Goal: Information Seeking & Learning: Find specific fact

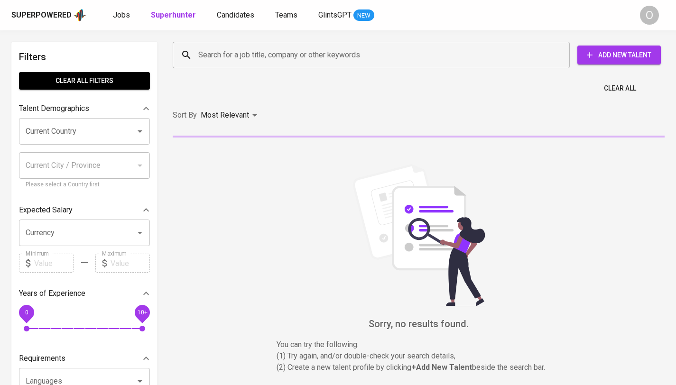
click at [274, 48] on input "Search for a job title, company or other keywords" at bounding box center [373, 55] width 355 height 18
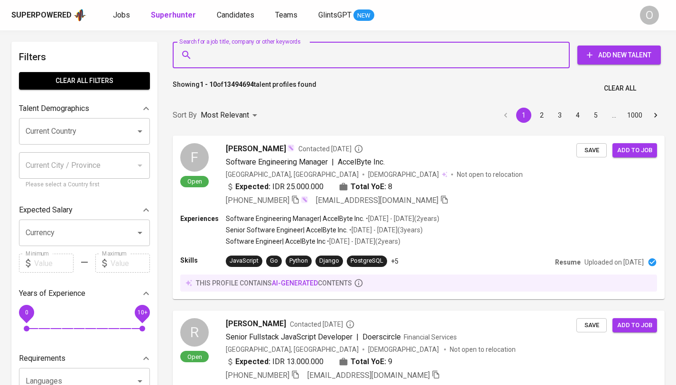
paste input "evarosdiana1912@gmail.com"
type input "evarosdiana1912@gmail.com"
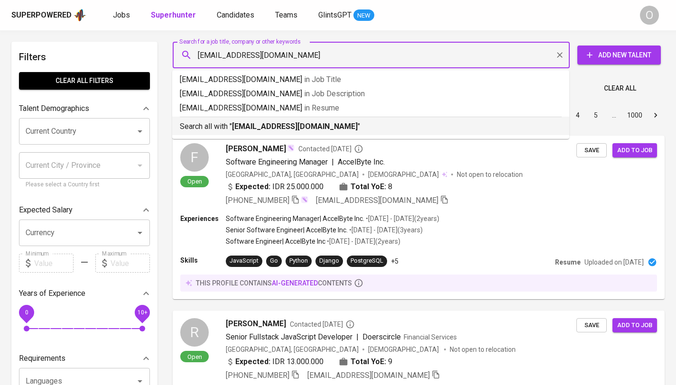
click at [293, 121] on p "Search all with " evarosdiana1912@gmail.com "" at bounding box center [371, 126] width 382 height 11
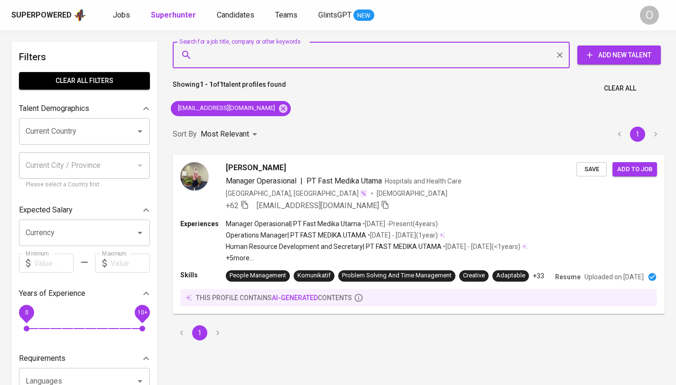
click at [361, 59] on input "Search for a job title, company or other keywords" at bounding box center [373, 55] width 355 height 18
paste input "anin_fleurblossom@yahoo.com"
type input "anin_fleurblossom@yahoo.com"
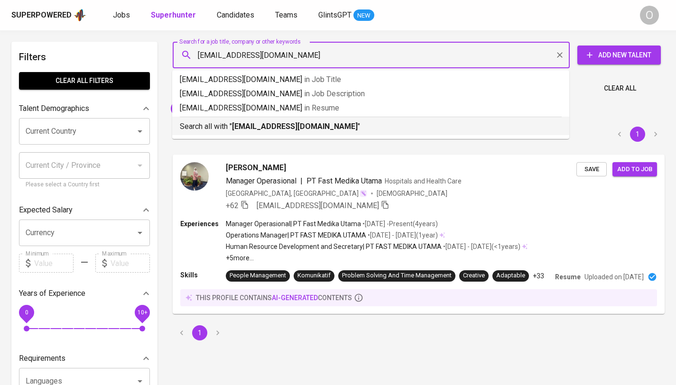
click at [280, 125] on b "anin_fleurblossom@yahoo.com" at bounding box center [295, 126] width 126 height 9
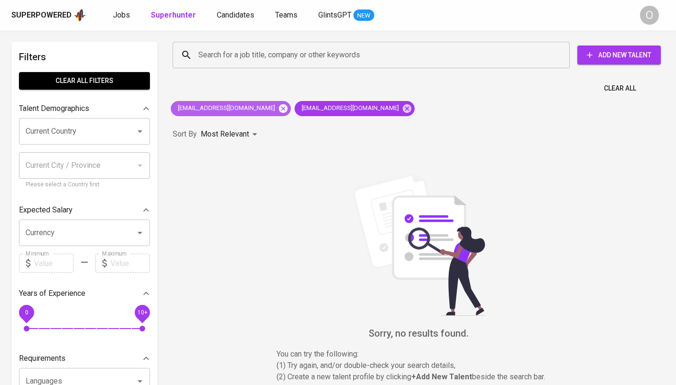
click at [279, 108] on icon at bounding box center [283, 108] width 9 height 9
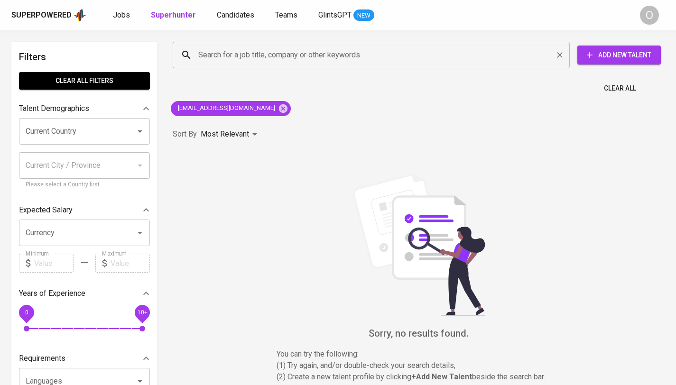
click at [274, 59] on input "Search for a job title, company or other keywords" at bounding box center [373, 55] width 355 height 18
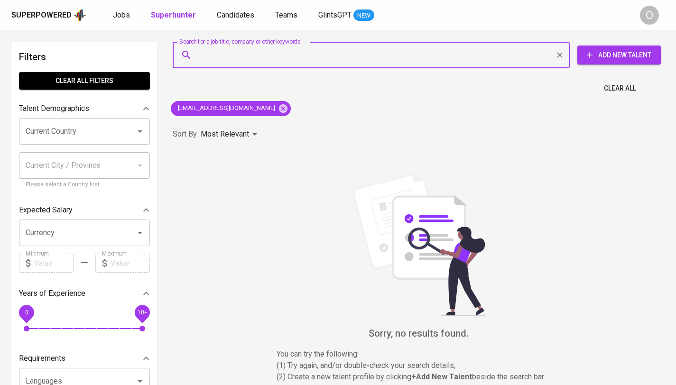
paste input "Sekar Anindita"
type input "Sekar Anindita"
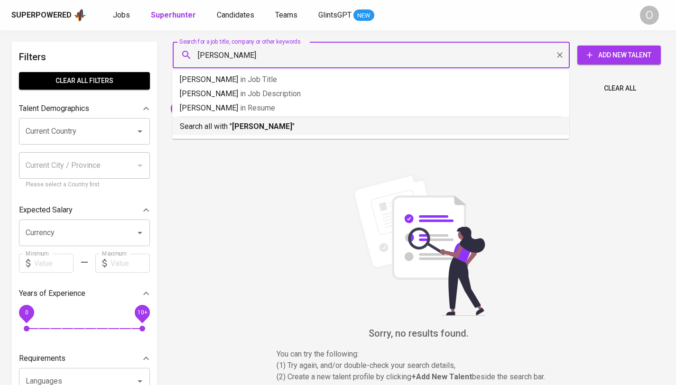
click at [255, 126] on b "Sekar Anindita" at bounding box center [262, 126] width 60 height 9
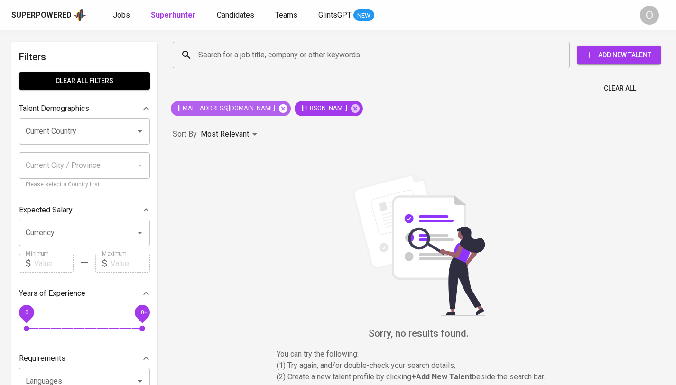
click at [278, 107] on icon at bounding box center [283, 108] width 10 height 10
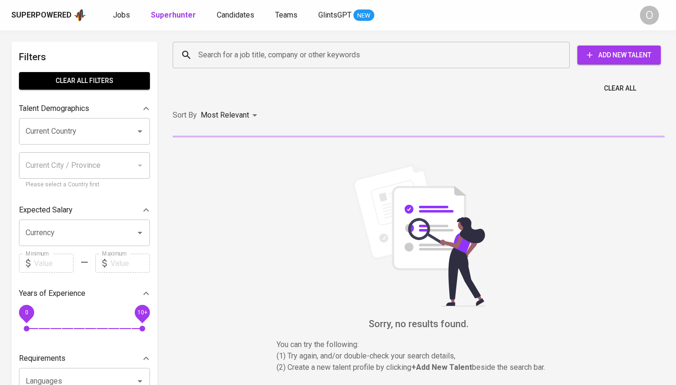
click at [225, 52] on input "Search for a job title, company or other keywords" at bounding box center [373, 55] width 355 height 18
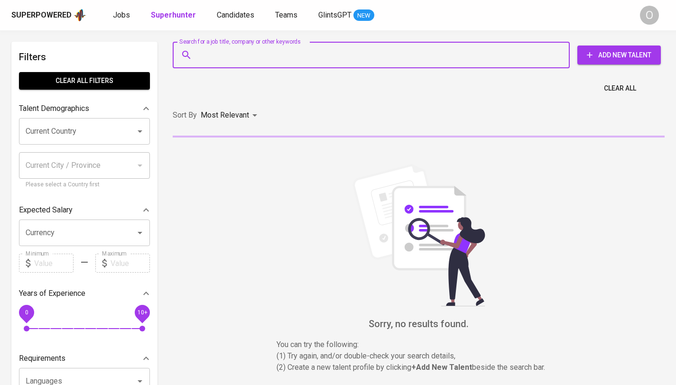
paste input "[PERSON_NAME][EMAIL_ADDRESS][DOMAIN_NAME]"
type input "[PERSON_NAME][EMAIL_ADDRESS][DOMAIN_NAME]"
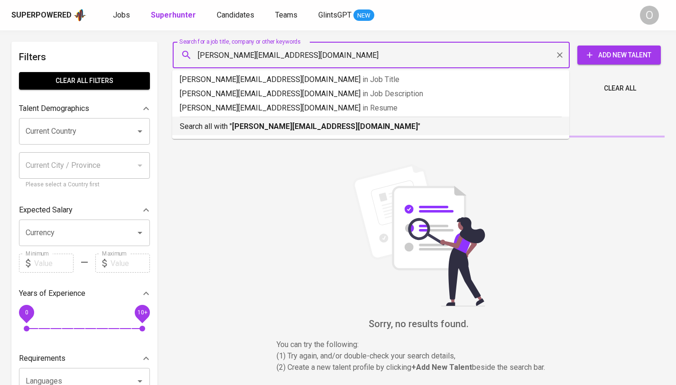
click at [254, 131] on b "[PERSON_NAME][EMAIL_ADDRESS][DOMAIN_NAME]" at bounding box center [325, 126] width 186 height 9
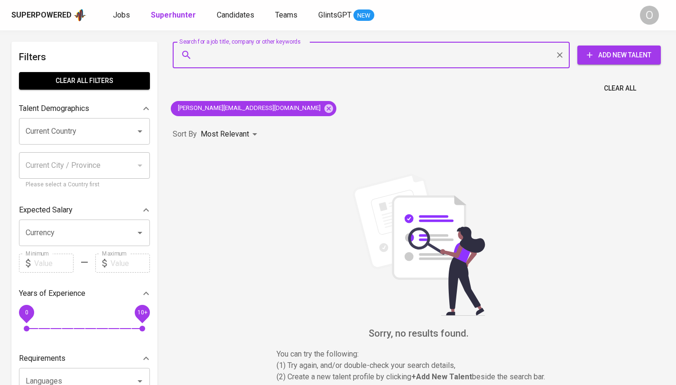
paste input "[PERSON_NAME] Prianto"
type input "[PERSON_NAME] Prianto"
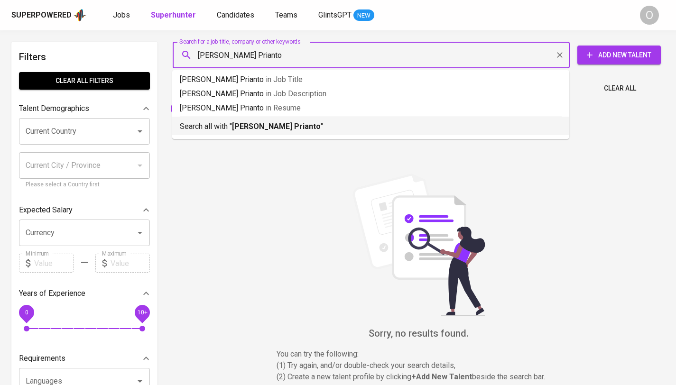
click at [262, 131] on p "Search all with " [PERSON_NAME] Prianto "" at bounding box center [371, 126] width 382 height 11
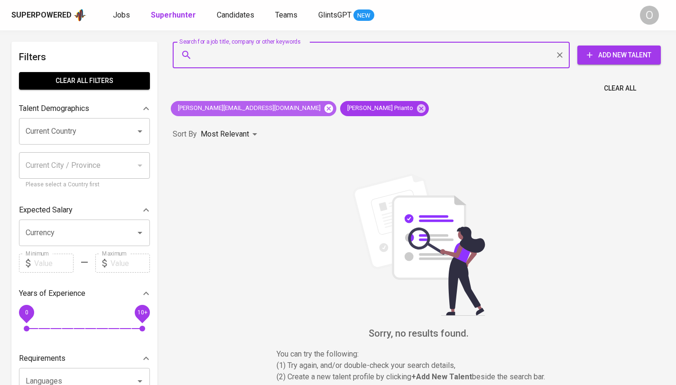
click at [325, 111] on icon at bounding box center [329, 108] width 9 height 9
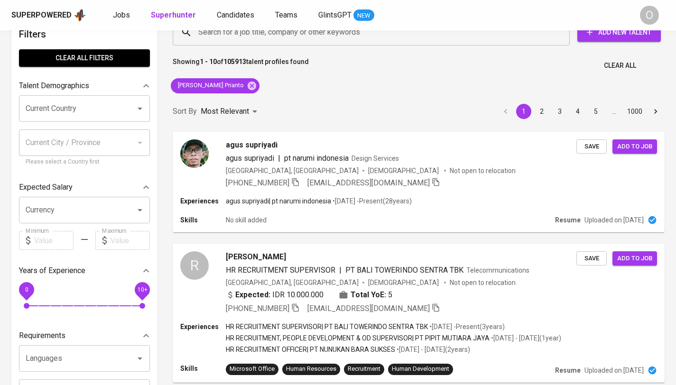
scroll to position [76, 0]
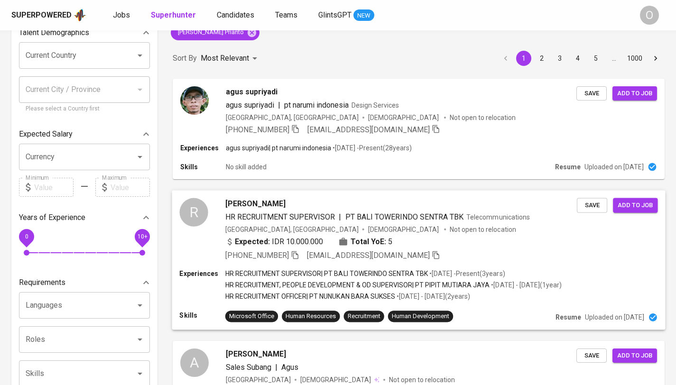
click at [292, 256] on span "[PHONE_NUMBER]" at bounding box center [262, 255] width 74 height 11
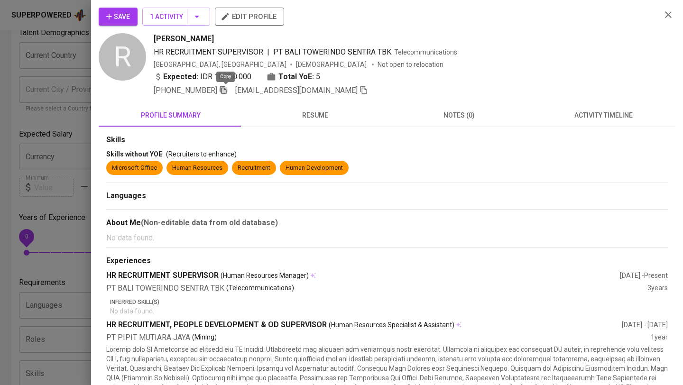
click at [227, 92] on icon "button" at bounding box center [223, 90] width 9 height 9
click at [47, 46] on div at bounding box center [341, 192] width 683 height 385
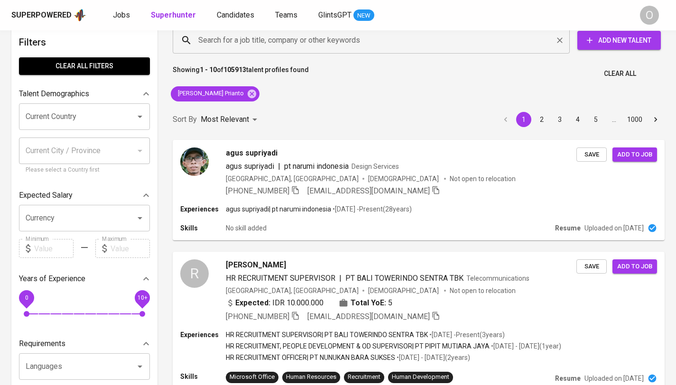
scroll to position [0, 0]
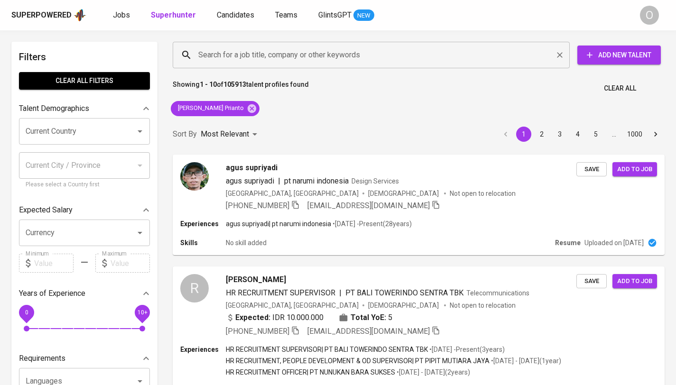
click at [225, 53] on input "Search for a job title, company or other keywords" at bounding box center [373, 55] width 355 height 18
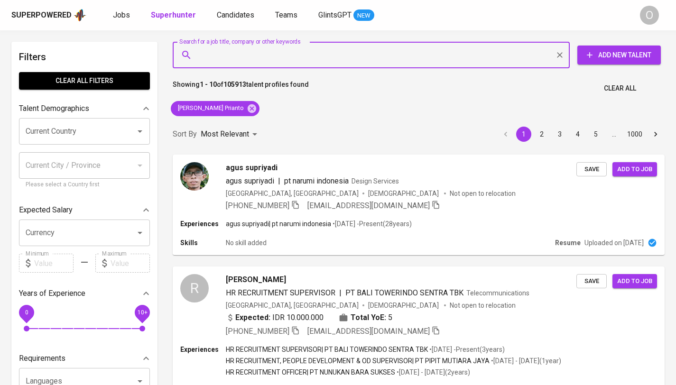
paste input "[EMAIL_ADDRESS][DOMAIN_NAME]"
type input "[EMAIL_ADDRESS][DOMAIN_NAME]"
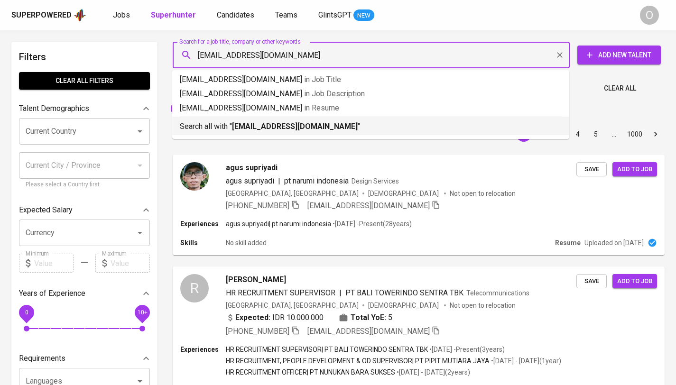
click at [222, 125] on p "Search all with " [EMAIL_ADDRESS][DOMAIN_NAME] "" at bounding box center [371, 126] width 382 height 11
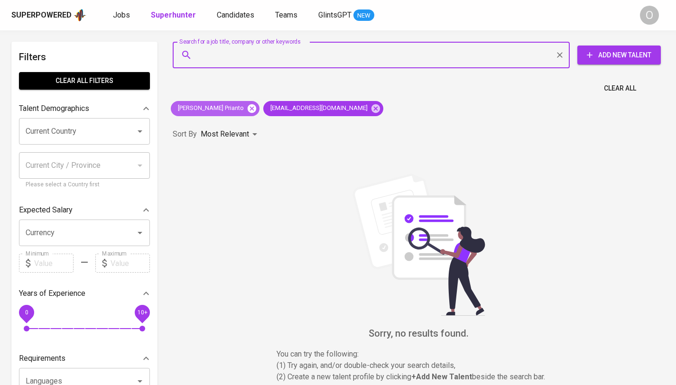
click at [248, 108] on icon at bounding box center [252, 108] width 9 height 9
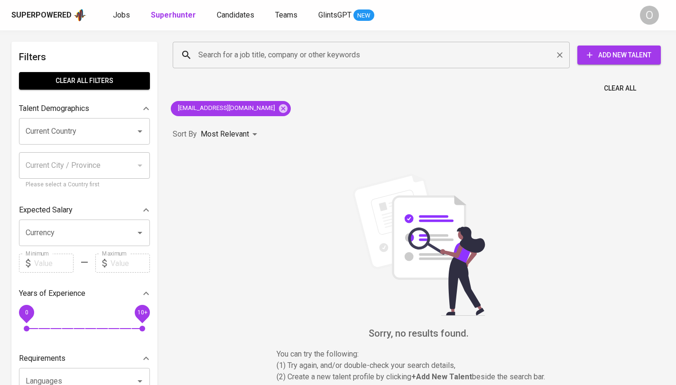
click at [222, 64] on div "Search for a job title, company or other keywords" at bounding box center [371, 55] width 397 height 27
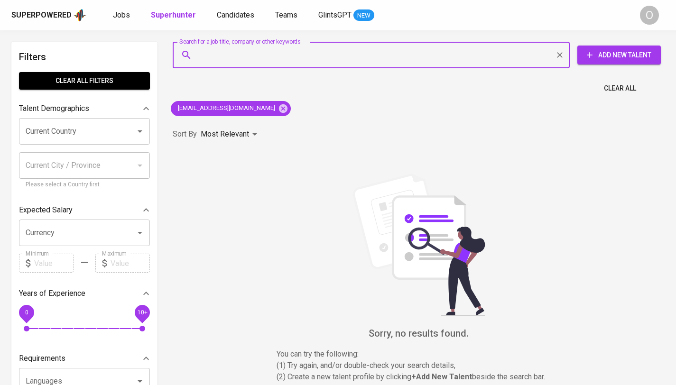
paste input "[PERSON_NAME]"
type input "[PERSON_NAME]"
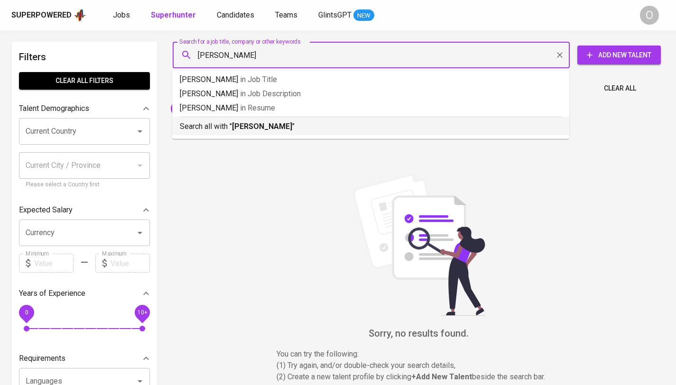
click at [236, 123] on b "[PERSON_NAME]" at bounding box center [262, 126] width 60 height 9
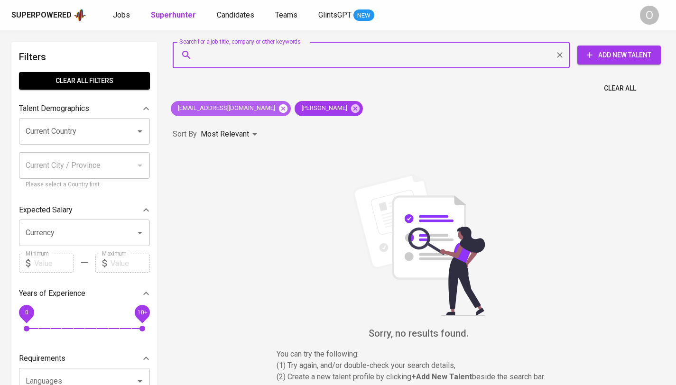
click at [278, 109] on icon at bounding box center [283, 108] width 10 height 10
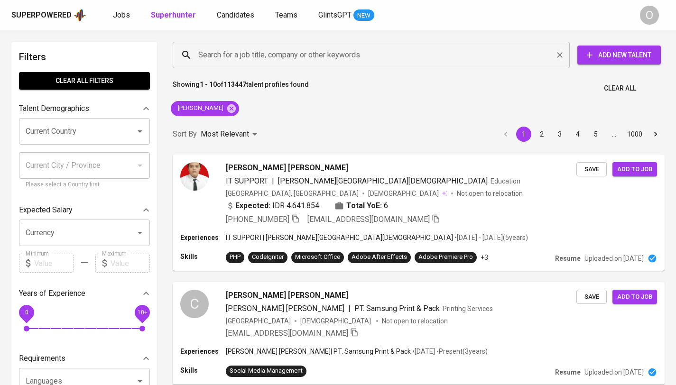
click at [228, 60] on input "Search for a job title, company or other keywords" at bounding box center [373, 55] width 355 height 18
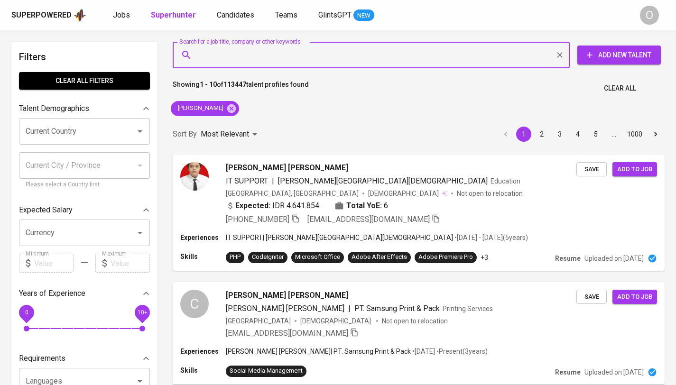
paste input "[PERSON_NAME]"
type input "[PERSON_NAME]"
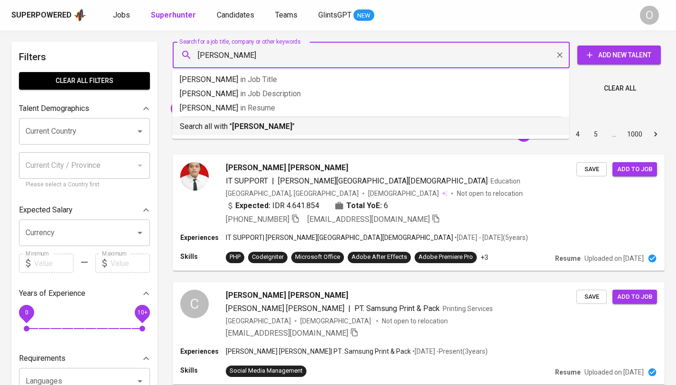
click at [235, 132] on li "Search all with " [PERSON_NAME] "" at bounding box center [370, 126] width 397 height 19
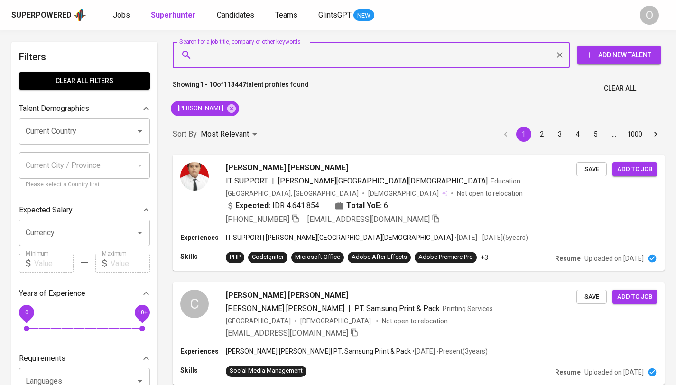
paste input "[EMAIL_ADDRESS][DOMAIN_NAME]"
type input "[EMAIL_ADDRESS][DOMAIN_NAME]"
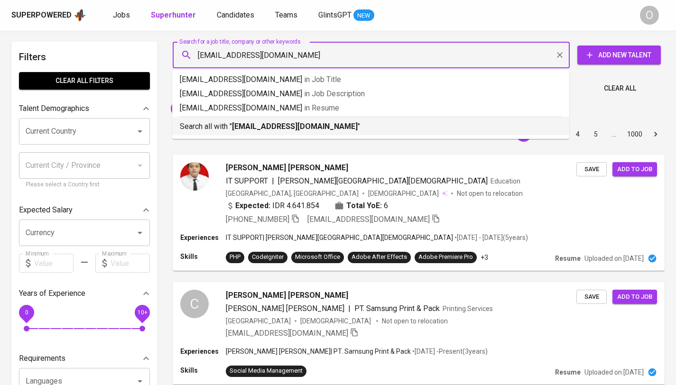
click at [205, 129] on p "Search all with " [EMAIL_ADDRESS][DOMAIN_NAME] "" at bounding box center [371, 126] width 382 height 11
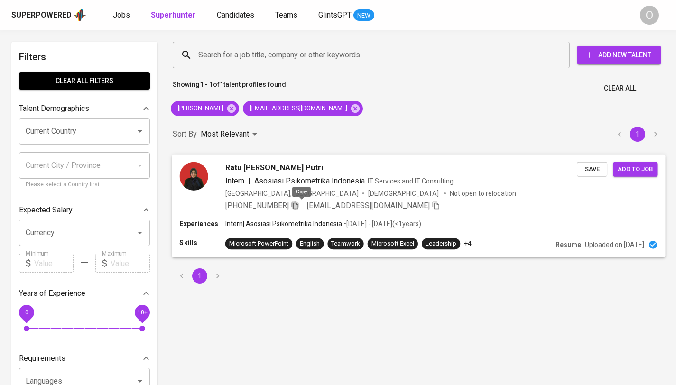
click at [299, 205] on icon "button" at bounding box center [295, 205] width 9 height 9
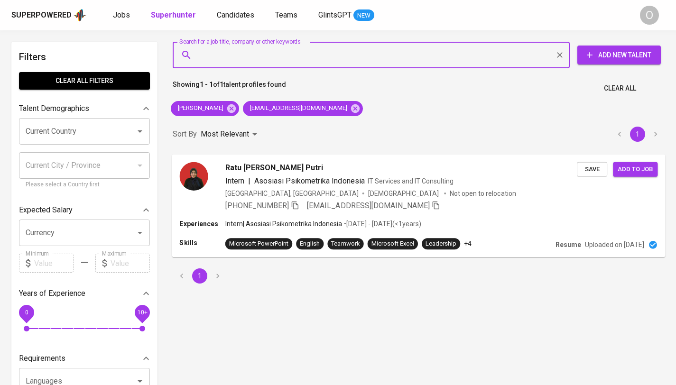
click at [352, 63] on input "Search for a job title, company or other keywords" at bounding box center [373, 55] width 355 height 18
paste input "[EMAIL_ADDRESS][DOMAIN_NAME]"
type input "[EMAIL_ADDRESS][DOMAIN_NAME]"
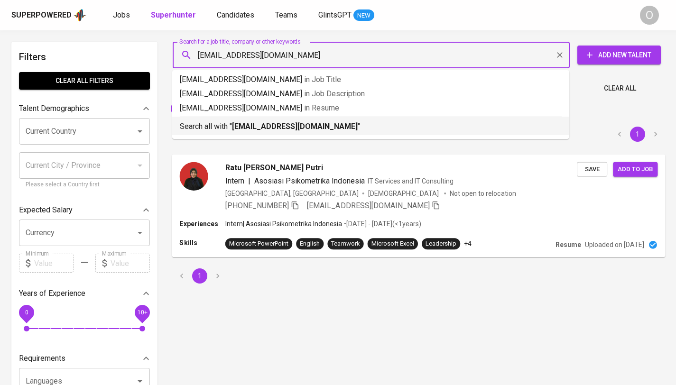
click at [264, 128] on b "[EMAIL_ADDRESS][DOMAIN_NAME]" at bounding box center [295, 126] width 126 height 9
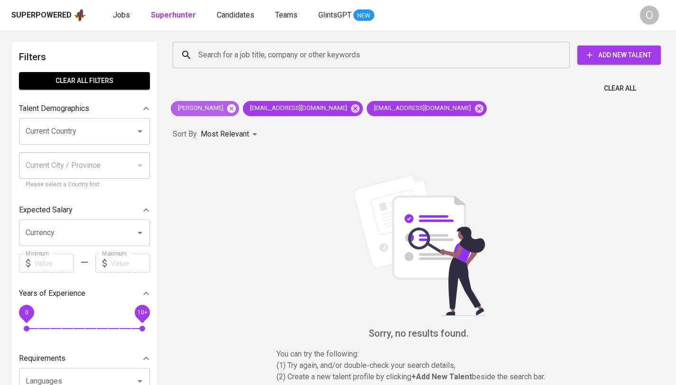
click at [227, 109] on icon at bounding box center [231, 108] width 9 height 9
click at [279, 109] on icon at bounding box center [283, 108] width 9 height 9
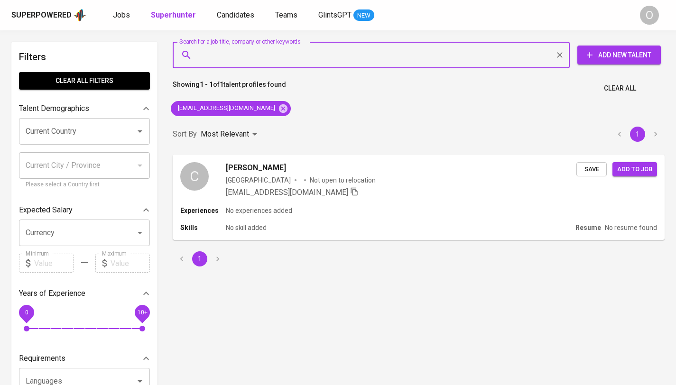
click at [303, 56] on input "Search for a job title, company or other keywords" at bounding box center [373, 55] width 355 height 18
paste input "[PERSON_NAME]"
type input "[PERSON_NAME]"
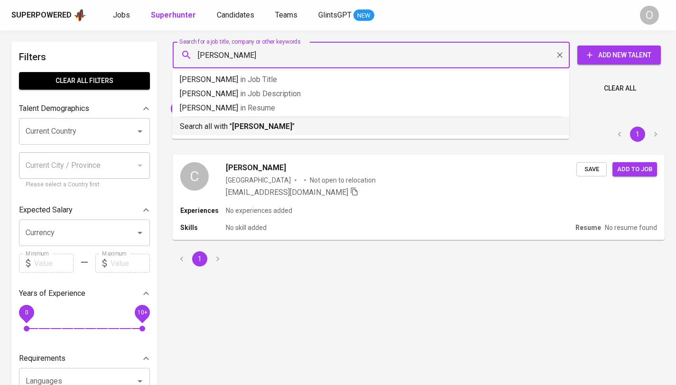
click at [258, 129] on b "[PERSON_NAME]" at bounding box center [262, 126] width 60 height 9
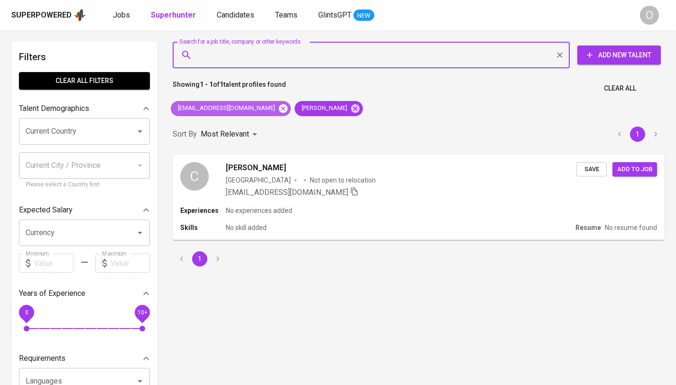
click at [279, 111] on icon at bounding box center [283, 108] width 9 height 9
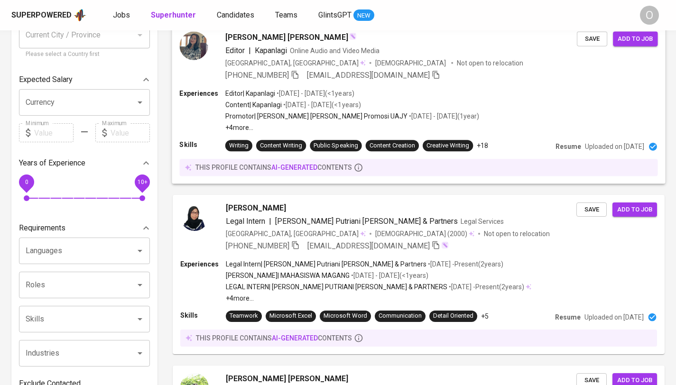
scroll to position [140, 0]
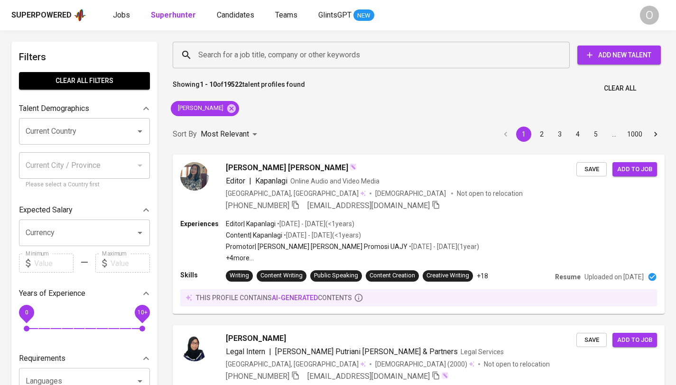
scroll to position [140, 0]
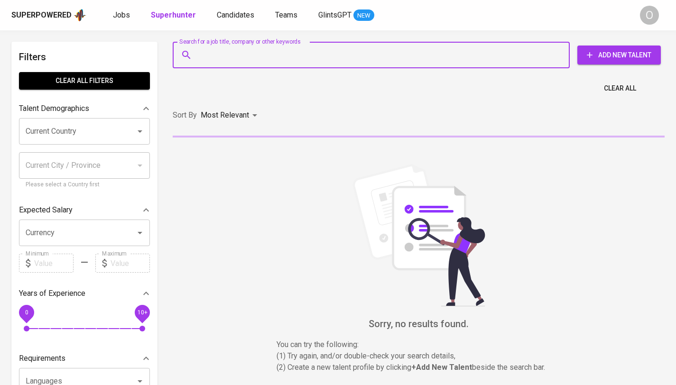
click at [257, 51] on input "Search for a job title, company or other keywords" at bounding box center [373, 55] width 355 height 18
paste input "tegar.okem007@gmail.com"
type input "tegar.okem007@gmail.com"
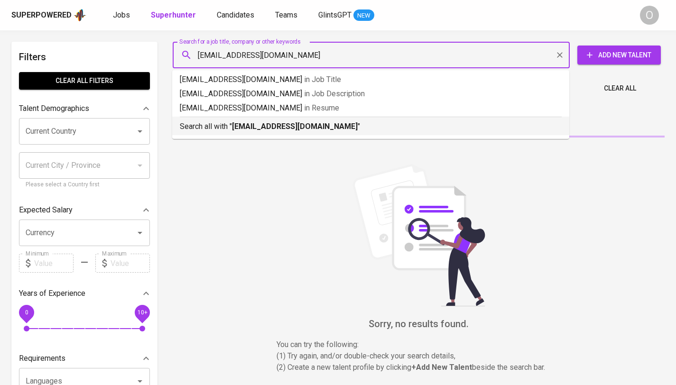
click at [260, 129] on b "tegar.okem007@gmail.com" at bounding box center [295, 126] width 126 height 9
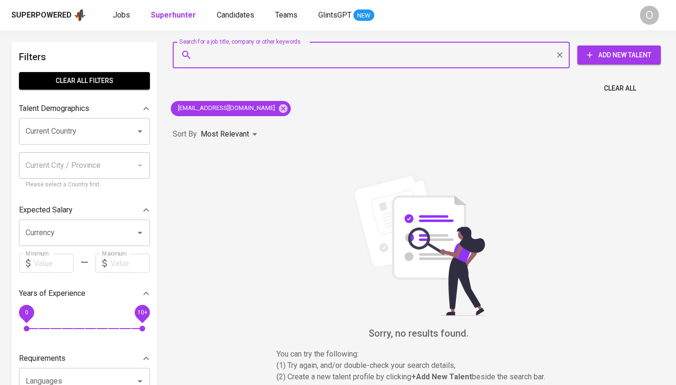
paste input "Tegar Basugewo"
type input "Tegar Basugewo"
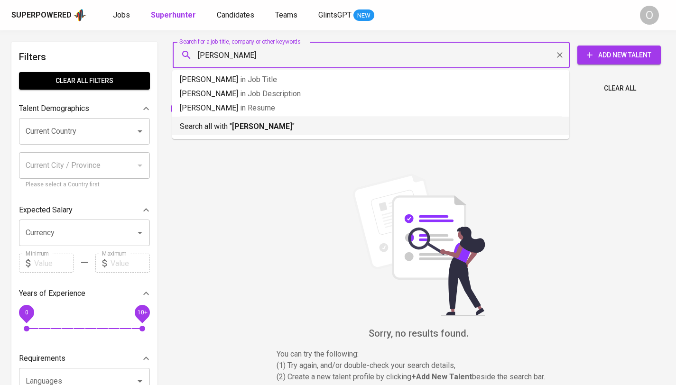
click at [261, 125] on b "Tegar Basugewo" at bounding box center [262, 126] width 60 height 9
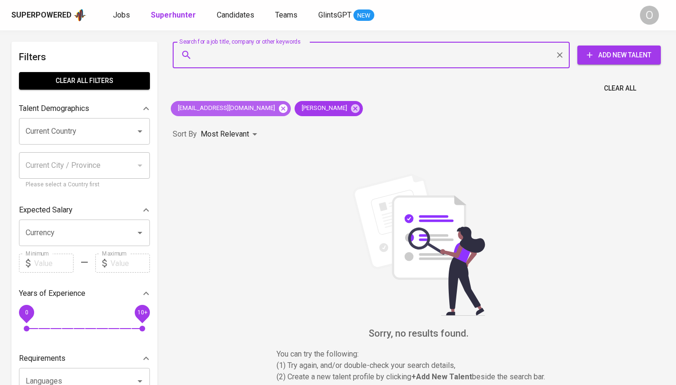
click at [279, 110] on icon at bounding box center [283, 108] width 9 height 9
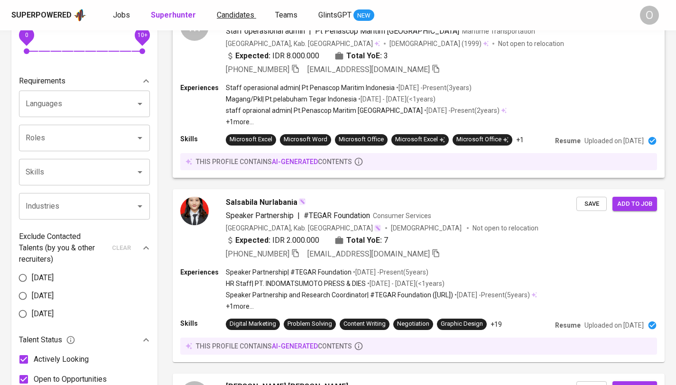
scroll to position [291, 0]
